Goal: Information Seeking & Learning: Check status

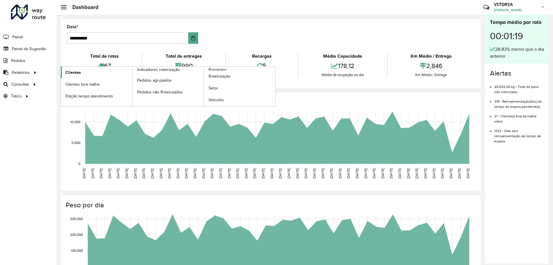
click at [70, 73] on span "Clientes" at bounding box center [73, 72] width 16 height 6
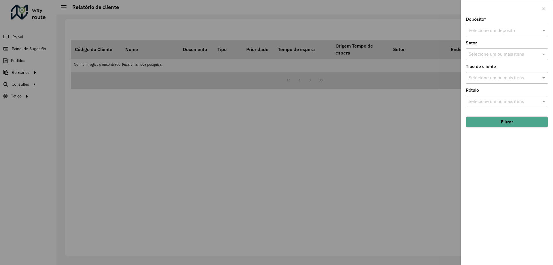
click at [504, 33] on input "text" at bounding box center [501, 30] width 65 height 7
click at [485, 48] on span "CDD Barueri" at bounding box center [481, 47] width 25 height 5
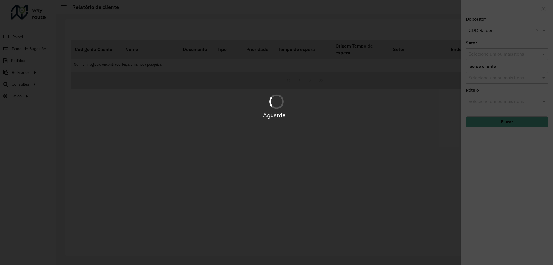
click at [487, 75] on div "Aguarde..." at bounding box center [276, 132] width 553 height 265
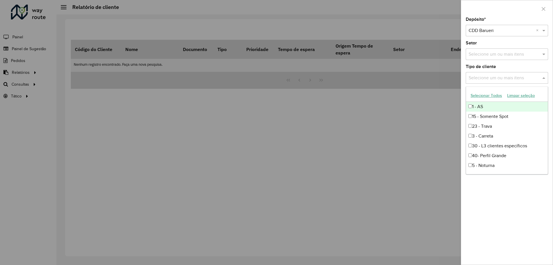
click at [489, 79] on input "text" at bounding box center [504, 78] width 74 height 7
click at [489, 98] on button "Selecionar Todos" at bounding box center [486, 95] width 37 height 9
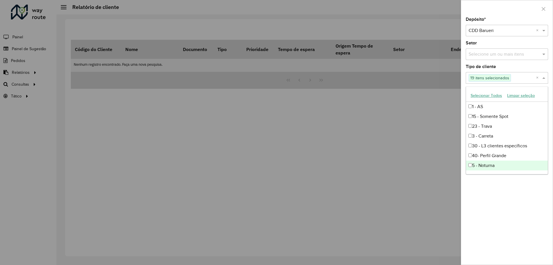
click at [523, 205] on div "Depósito * Selecione um depósito × CDD Barueri × Setor Selecione um ou mais ite…" at bounding box center [507, 140] width 92 height 247
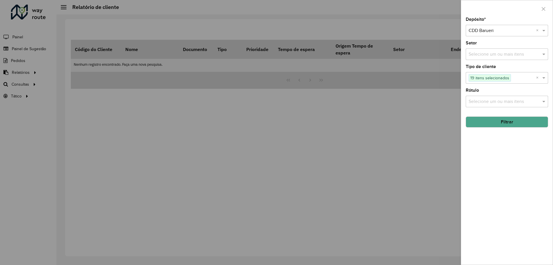
click at [515, 129] on div "Depósito * Selecione um depósito × CDD Barueri × Setor Selecione um ou mais ite…" at bounding box center [507, 140] width 92 height 247
click at [515, 125] on button "Filtrar" at bounding box center [507, 121] width 82 height 11
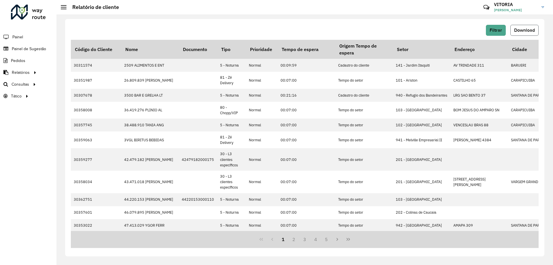
click at [519, 28] on span "Download" at bounding box center [524, 30] width 21 height 5
click at [29, 48] on span "Painel de Sugestão" at bounding box center [30, 49] width 36 height 6
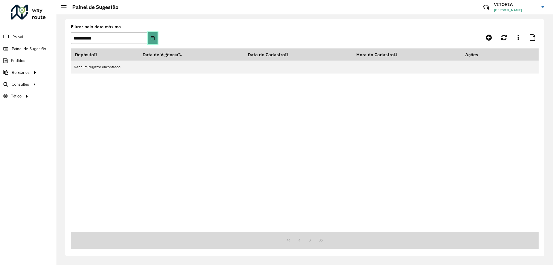
click at [154, 40] on button "Choose Date" at bounding box center [153, 38] width 10 height 12
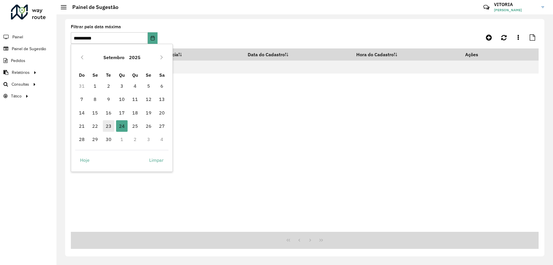
click at [103, 127] on span "23" at bounding box center [109, 126] width 12 height 12
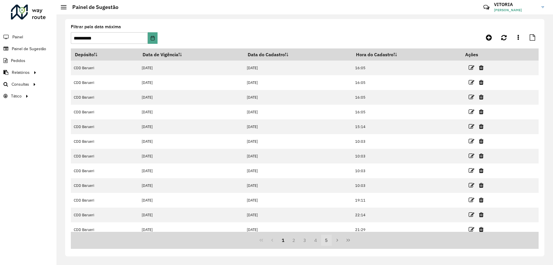
click at [327, 240] on button "5" at bounding box center [326, 240] width 11 height 11
click at [327, 240] on button "7" at bounding box center [326, 240] width 11 height 11
click at [327, 240] on button "9" at bounding box center [326, 240] width 11 height 11
click at [327, 240] on button "13" at bounding box center [326, 240] width 11 height 11
click at [327, 240] on button "15" at bounding box center [326, 240] width 11 height 11
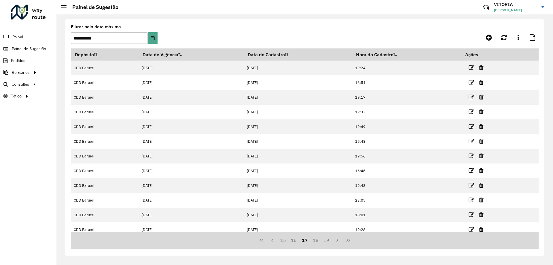
click at [327, 240] on button "19" at bounding box center [326, 240] width 11 height 11
click at [327, 240] on button "23" at bounding box center [326, 240] width 11 height 11
click at [327, 240] on button "25" at bounding box center [326, 240] width 11 height 11
click at [327, 240] on button "29" at bounding box center [326, 240] width 11 height 11
click at [327, 240] on button "33" at bounding box center [326, 240] width 11 height 11
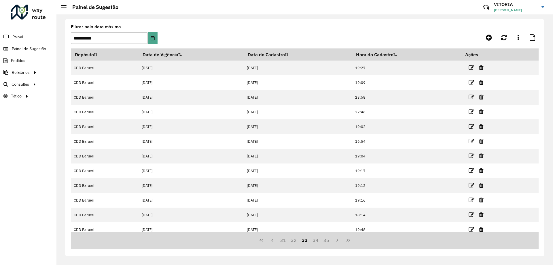
click at [327, 240] on button "35" at bounding box center [326, 240] width 11 height 11
click at [327, 240] on button "39" at bounding box center [326, 240] width 11 height 11
click at [327, 240] on button "41" at bounding box center [326, 240] width 11 height 11
click at [327, 240] on button "45" at bounding box center [326, 240] width 11 height 11
click at [327, 240] on button "49" at bounding box center [326, 240] width 11 height 11
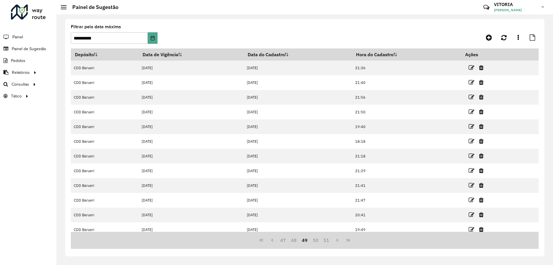
click at [327, 240] on button "51" at bounding box center [326, 240] width 11 height 11
click at [327, 240] on button "55" at bounding box center [326, 240] width 11 height 11
click at [327, 240] on button "57" at bounding box center [326, 240] width 11 height 11
click at [327, 240] on button "61" at bounding box center [326, 240] width 11 height 11
click at [327, 240] on button "63" at bounding box center [326, 240] width 11 height 11
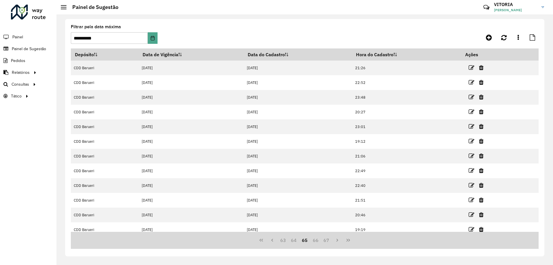
click at [327, 240] on button "67" at bounding box center [326, 240] width 11 height 11
click at [327, 240] on button "69" at bounding box center [326, 240] width 11 height 11
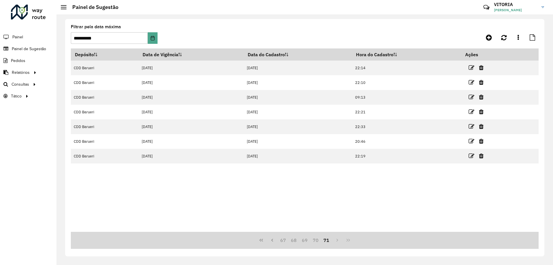
click at [327, 240] on button "71" at bounding box center [326, 240] width 11 height 11
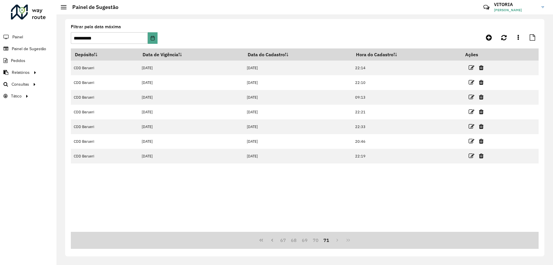
click at [327, 240] on button "71" at bounding box center [326, 240] width 11 height 11
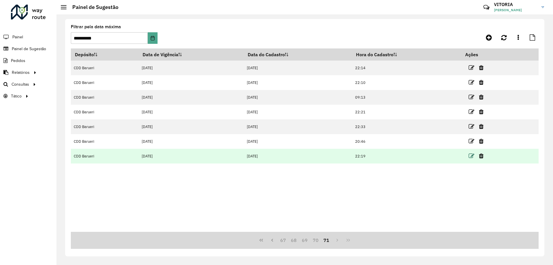
click at [471, 157] on icon at bounding box center [472, 156] width 6 height 6
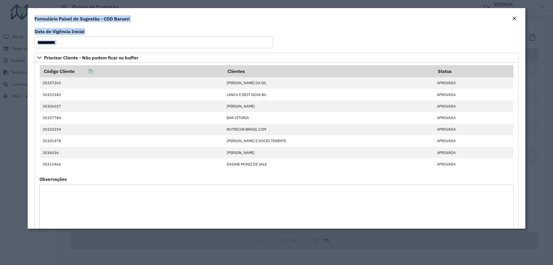
drag, startPoint x: 34, startPoint y: 20, endPoint x: 241, endPoint y: 176, distance: 258.6
click at [241, 176] on form "**********" at bounding box center [277, 118] width 498 height 220
click at [237, 173] on formly-field "Código Cliente Clientes Status 30337265 [PERSON_NAME] DA SIL APROVADA 30352382 …" at bounding box center [276, 121] width 481 height 112
drag, startPoint x: 234, startPoint y: 178, endPoint x: 22, endPoint y: 14, distance: 268.7
click at [22, 14] on modal-container "**********" at bounding box center [276, 132] width 553 height 265
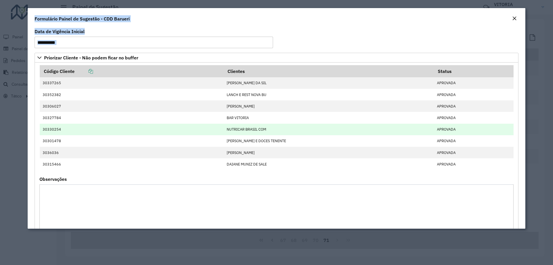
click at [131, 133] on td "30330254" at bounding box center [132, 130] width 184 height 12
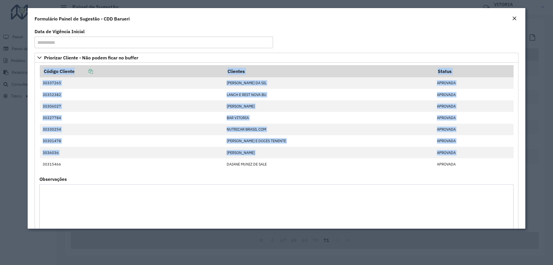
drag, startPoint x: 42, startPoint y: 164, endPoint x: 457, endPoint y: 170, distance: 415.3
click at [457, 170] on formly-field "Código Cliente Clientes Status 30337265 [PERSON_NAME] DA SIL APROVADA 30352382 …" at bounding box center [276, 121] width 481 height 112
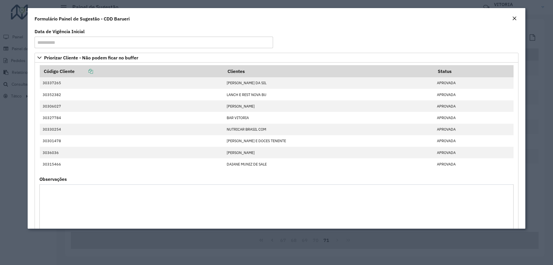
click at [444, 178] on div "Observações" at bounding box center [276, 205] width 474 height 56
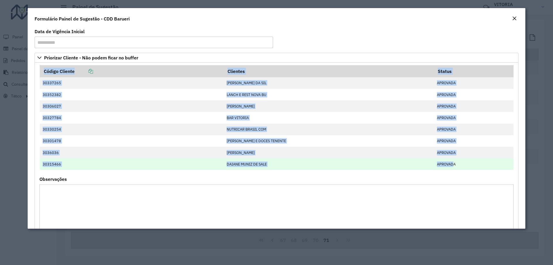
drag, startPoint x: 37, startPoint y: 165, endPoint x: 452, endPoint y: 164, distance: 414.4
click at [452, 164] on formly-field "Código Cliente Clientes Status 30337265 [PERSON_NAME] DA SIL APROVADA 30352382 …" at bounding box center [276, 121] width 481 height 112
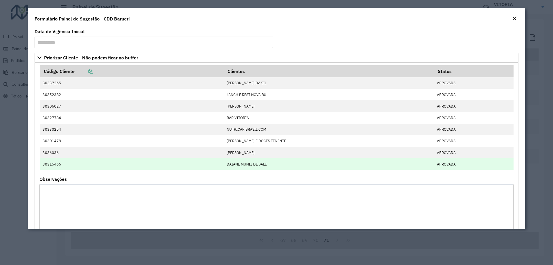
click at [458, 167] on td "APROVADA" at bounding box center [474, 164] width 80 height 12
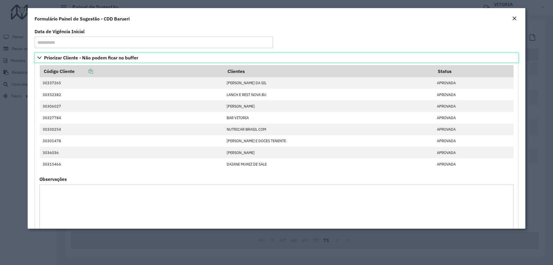
drag, startPoint x: 159, startPoint y: 56, endPoint x: 33, endPoint y: 59, distance: 126.6
click at [33, 59] on div "**********" at bounding box center [277, 127] width 498 height 201
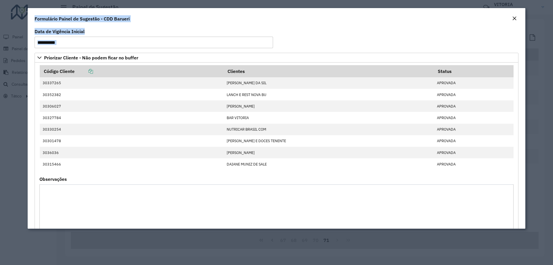
drag, startPoint x: 248, startPoint y: 176, endPoint x: 34, endPoint y: 18, distance: 266.5
click at [34, 18] on form "**********" at bounding box center [277, 118] width 498 height 220
click at [34, 18] on div "Formulário Painel de Sugestão - CDD Barueri" at bounding box center [277, 17] width 498 height 19
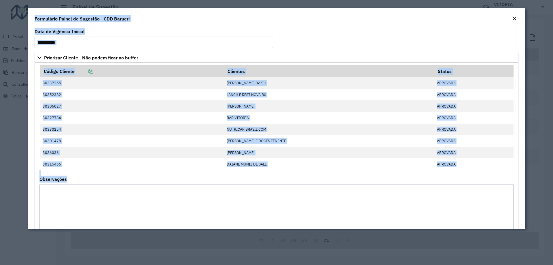
drag, startPoint x: 34, startPoint y: 18, endPoint x: 269, endPoint y: 178, distance: 284.8
click at [269, 178] on form "**********" at bounding box center [277, 118] width 498 height 220
click at [269, 178] on div "Observações" at bounding box center [276, 205] width 474 height 56
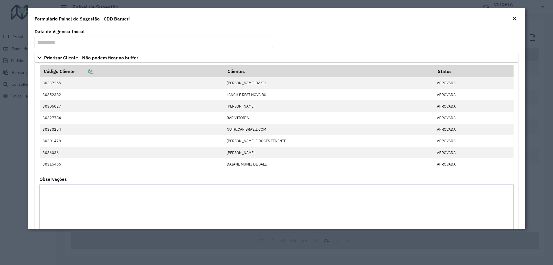
drag, startPoint x: 109, startPoint y: 180, endPoint x: 21, endPoint y: 21, distance: 181.9
click at [21, 21] on modal-container "**********" at bounding box center [276, 132] width 553 height 265
click at [36, 18] on h4 "Formulário Painel de Sugestão - CDD Barueri" at bounding box center [82, 18] width 95 height 7
drag, startPoint x: 34, startPoint y: 17, endPoint x: 256, endPoint y: 184, distance: 277.9
click at [256, 184] on form "**********" at bounding box center [277, 118] width 498 height 220
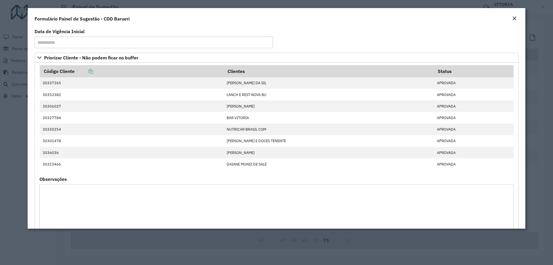
drag, startPoint x: 145, startPoint y: 185, endPoint x: 54, endPoint y: 175, distance: 92.2
click at [142, 185] on textarea "Observações" at bounding box center [276, 208] width 474 height 49
drag, startPoint x: 73, startPoint y: 176, endPoint x: 31, endPoint y: 22, distance: 159.6
click at [31, 22] on form "**********" at bounding box center [277, 118] width 498 height 220
click at [31, 22] on div "Formulário Painel de Sugestão - CDD Barueri" at bounding box center [277, 17] width 498 height 19
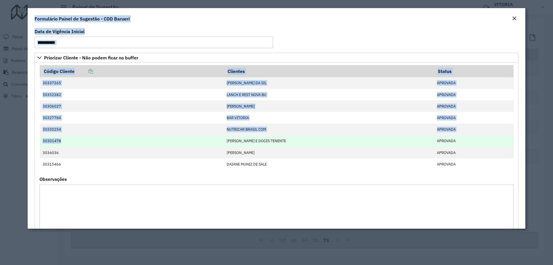
drag, startPoint x: 30, startPoint y: 21, endPoint x: 150, endPoint y: 142, distance: 170.2
click at [150, 142] on form "**********" at bounding box center [277, 118] width 498 height 220
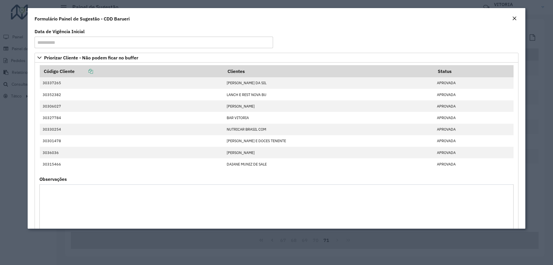
click at [260, 180] on div "Observações" at bounding box center [276, 205] width 474 height 56
click at [516, 18] on em "Close" at bounding box center [514, 18] width 5 height 5
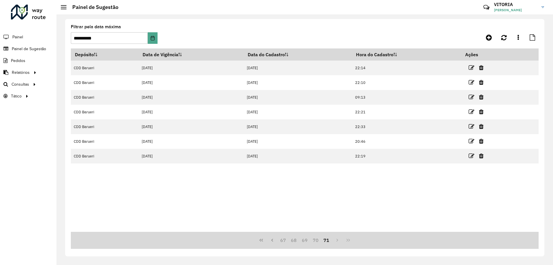
drag, startPoint x: 434, startPoint y: 188, endPoint x: 197, endPoint y: 44, distance: 276.9
click at [197, 44] on hb-list-container "**********" at bounding box center [305, 137] width 468 height 224
click at [339, 186] on div "Depósito Data de Vigência Data do Cadastro Hora do Cadastro Ações CDD Barueri […" at bounding box center [305, 139] width 468 height 183
